Goal: Navigation & Orientation: Understand site structure

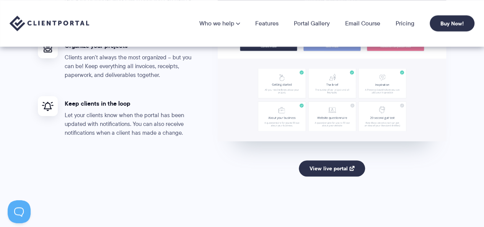
scroll to position [1454, 0]
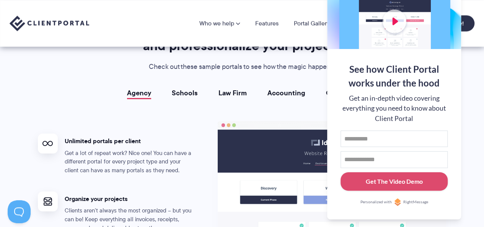
click at [188, 98] on div "Agency Schools Law Firm Accounting Coaching Agency Unlimited portals per client…" at bounding box center [242, 222] width 409 height 267
click at [191, 91] on link "Schools" at bounding box center [185, 93] width 26 height 8
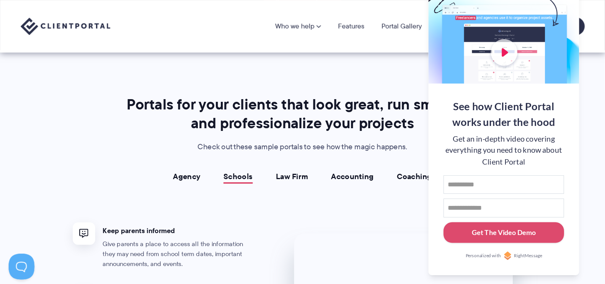
scroll to position [1300, 0]
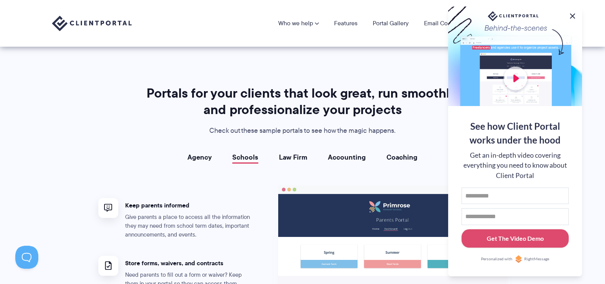
click at [483, 16] on button at bounding box center [572, 15] width 9 height 9
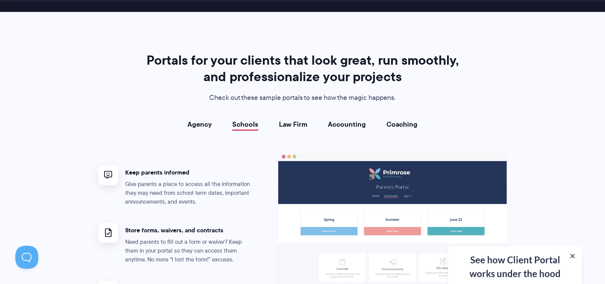
scroll to position [1348, 0]
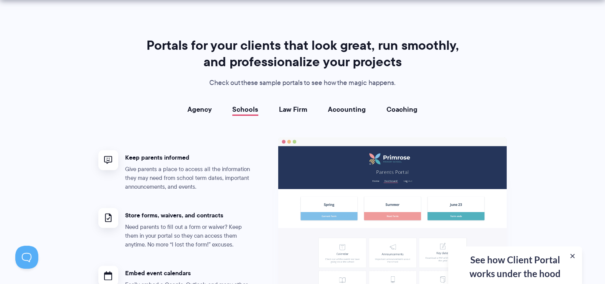
click at [277, 107] on li "Law Firm" at bounding box center [293, 110] width 49 height 8
click at [284, 107] on link "Law Firm" at bounding box center [293, 110] width 28 height 8
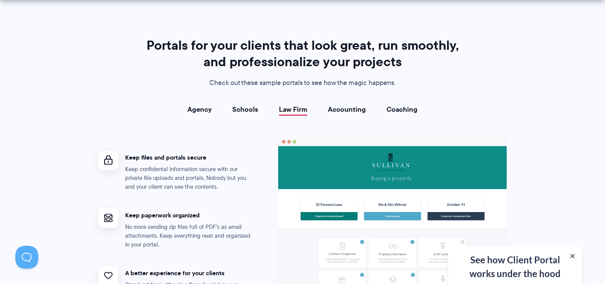
click at [346, 109] on link "Accounting" at bounding box center [347, 110] width 38 height 8
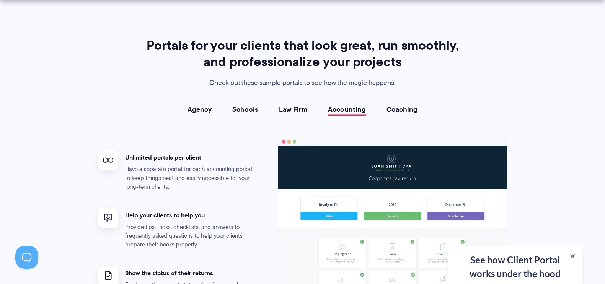
click at [404, 106] on link "Coaching" at bounding box center [401, 110] width 31 height 8
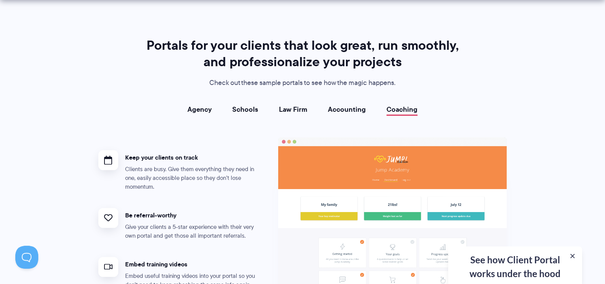
click at [348, 109] on link "Accounting" at bounding box center [347, 110] width 38 height 8
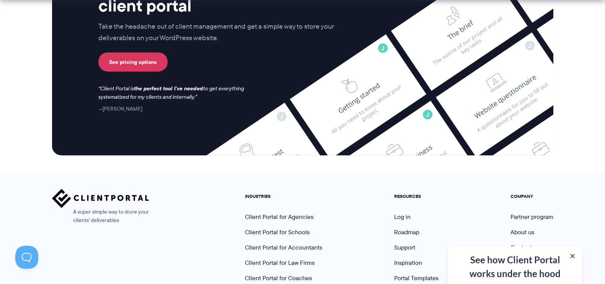
scroll to position [3165, 0]
